Goal: Navigation & Orientation: Go to known website

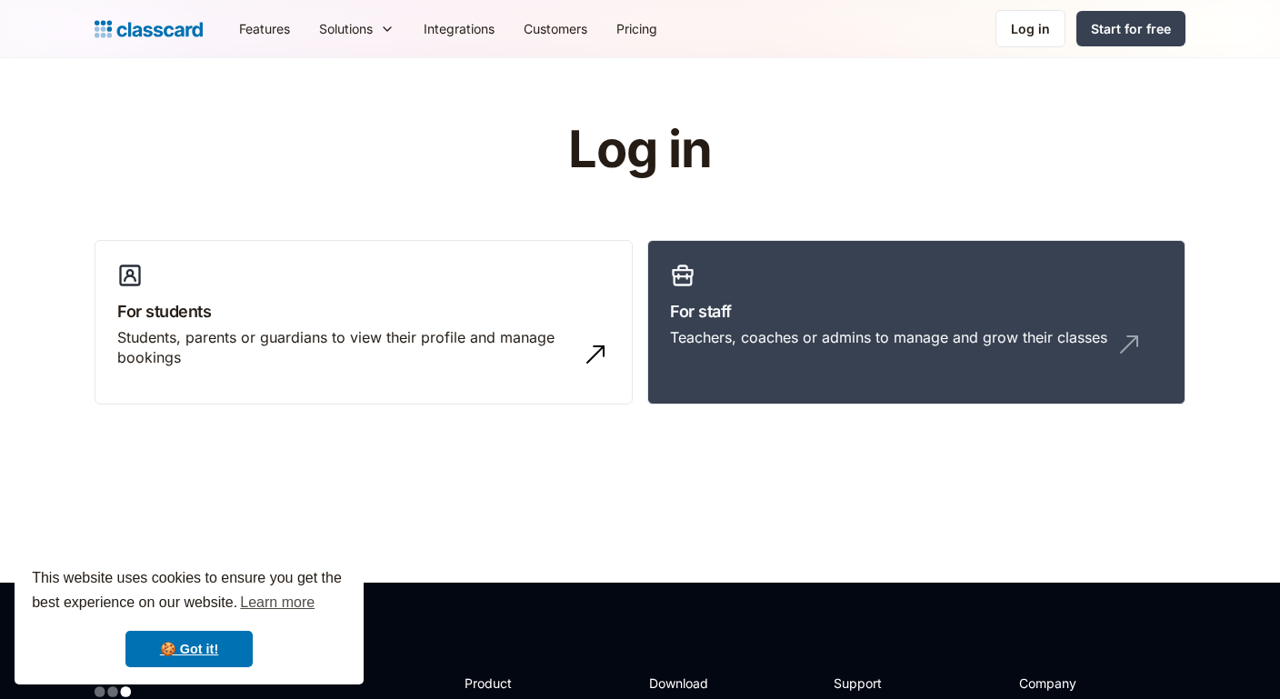
click at [1041, 45] on link "Log in" at bounding box center [1031, 28] width 70 height 37
click at [189, 646] on link "🍪 Got it!" at bounding box center [189, 649] width 127 height 36
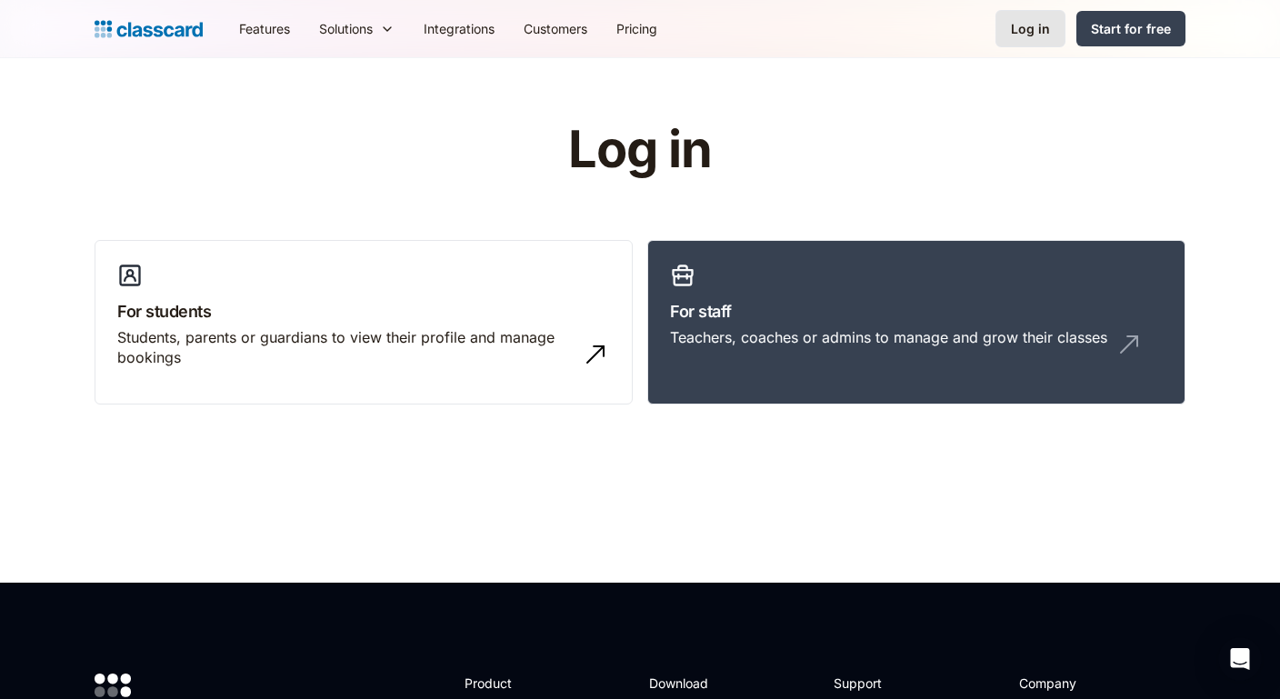
click at [1038, 20] on div "Log in" at bounding box center [1030, 28] width 39 height 19
